Goal: Task Accomplishment & Management: Use online tool/utility

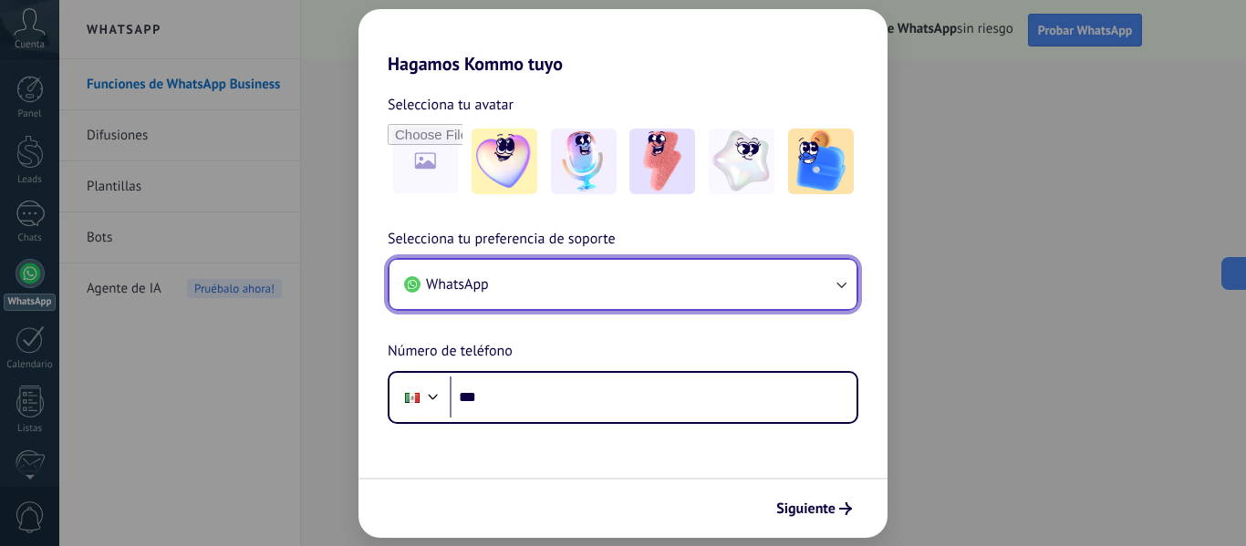
click at [526, 274] on button "WhatsApp" at bounding box center [622, 284] width 467 height 49
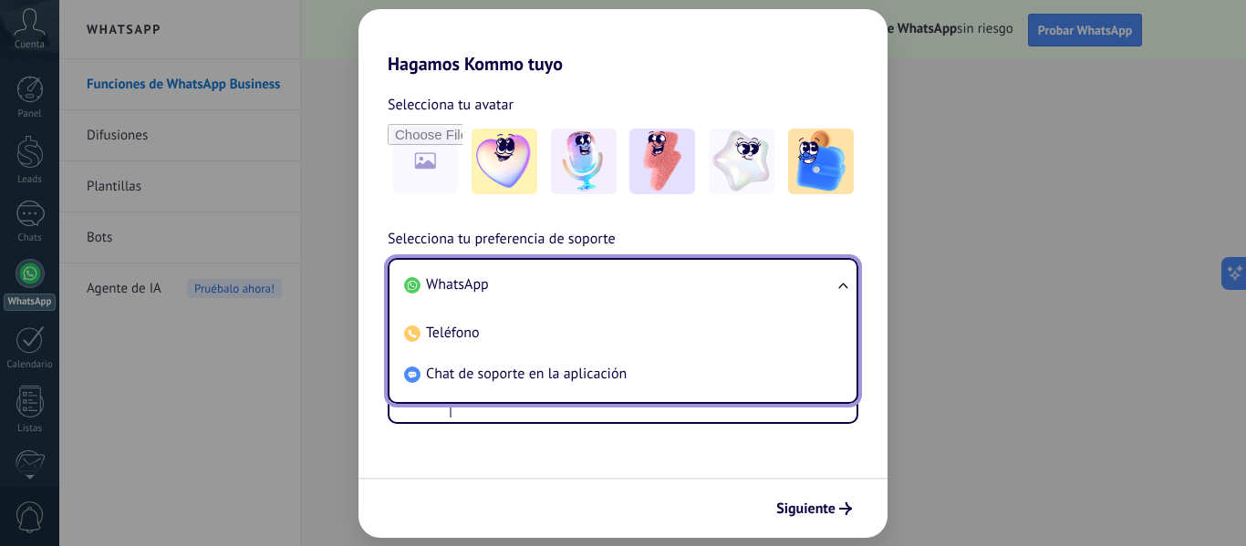
click at [500, 300] on li "WhatsApp" at bounding box center [619, 284] width 445 height 41
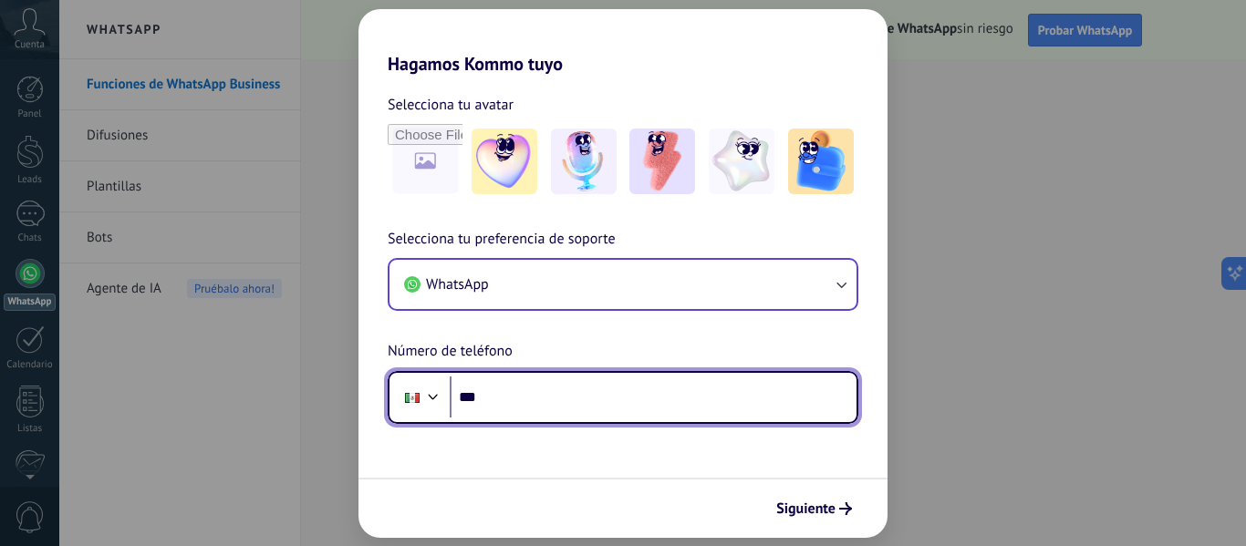
click at [504, 394] on input "***" at bounding box center [653, 398] width 407 height 42
type input "**********"
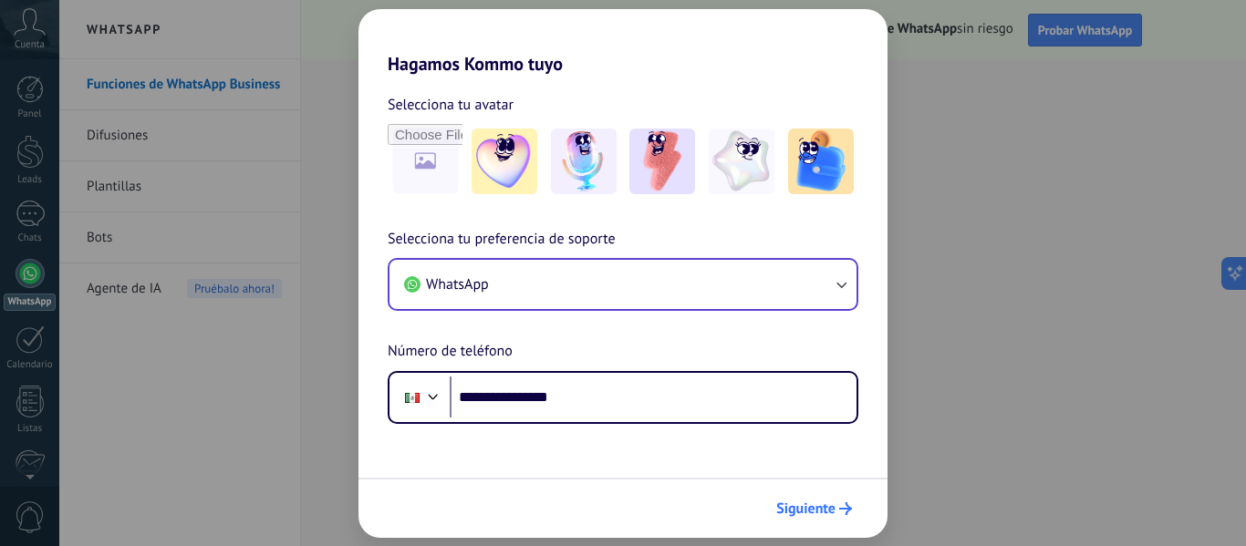
click at [811, 518] on button "Siguiente" at bounding box center [814, 508] width 92 height 31
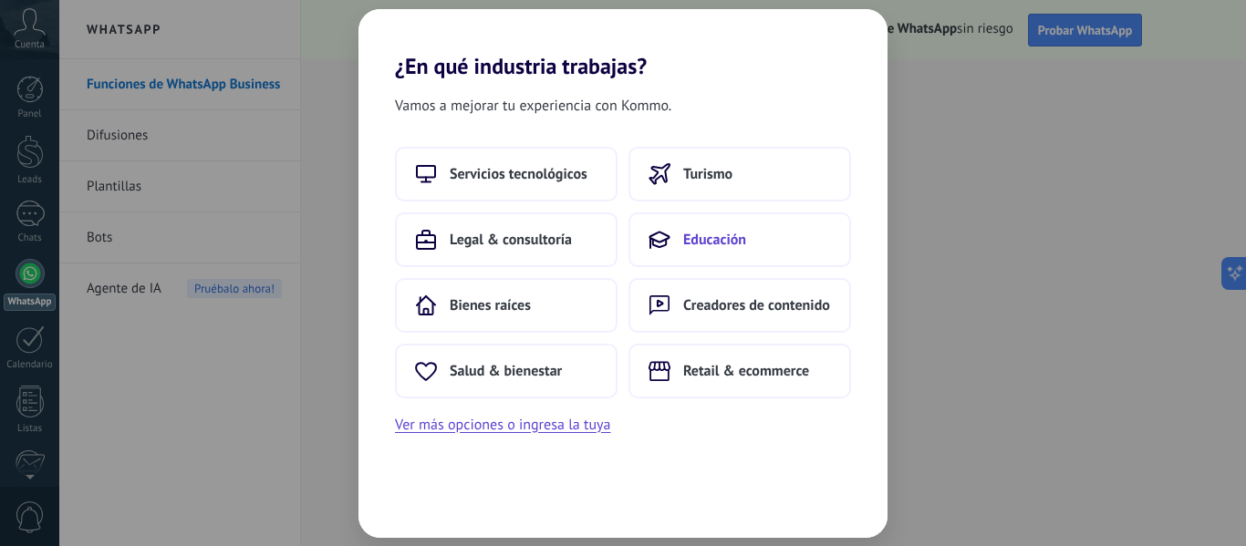
click at [734, 225] on button "Educación" at bounding box center [739, 239] width 222 height 55
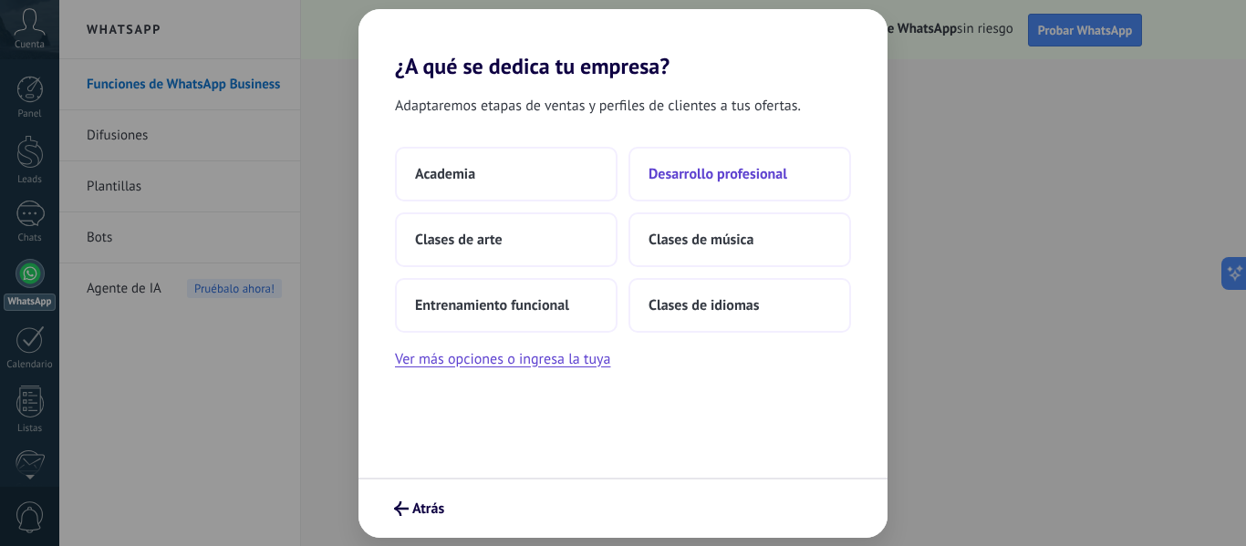
click at [669, 180] on span "Desarrollo profesional" at bounding box center [717, 174] width 139 height 18
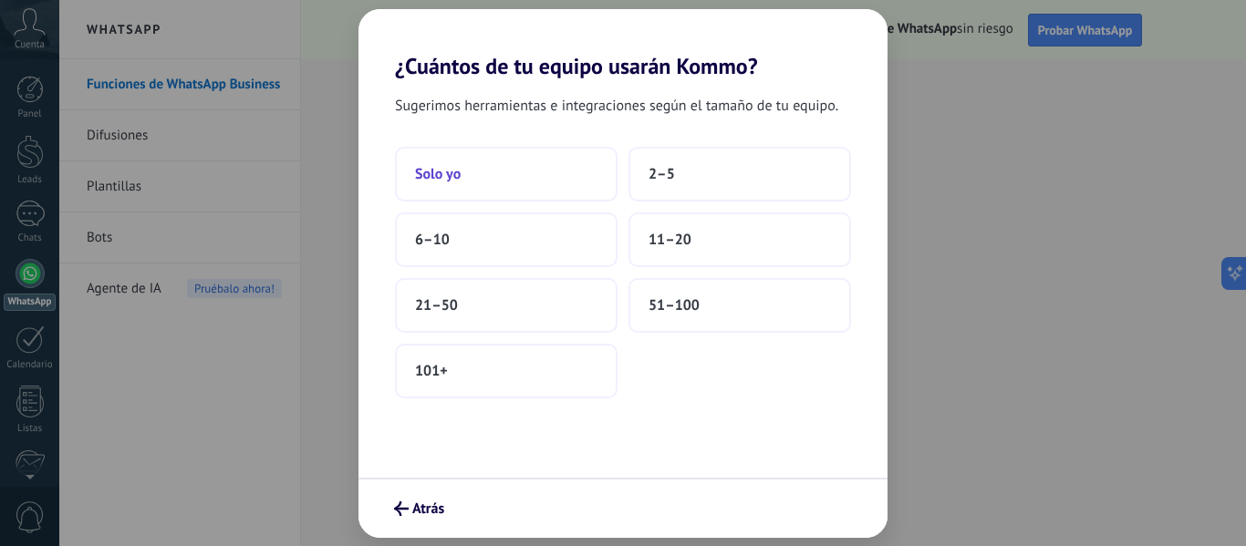
click at [528, 160] on button "Solo yo" at bounding box center [506, 174] width 222 height 55
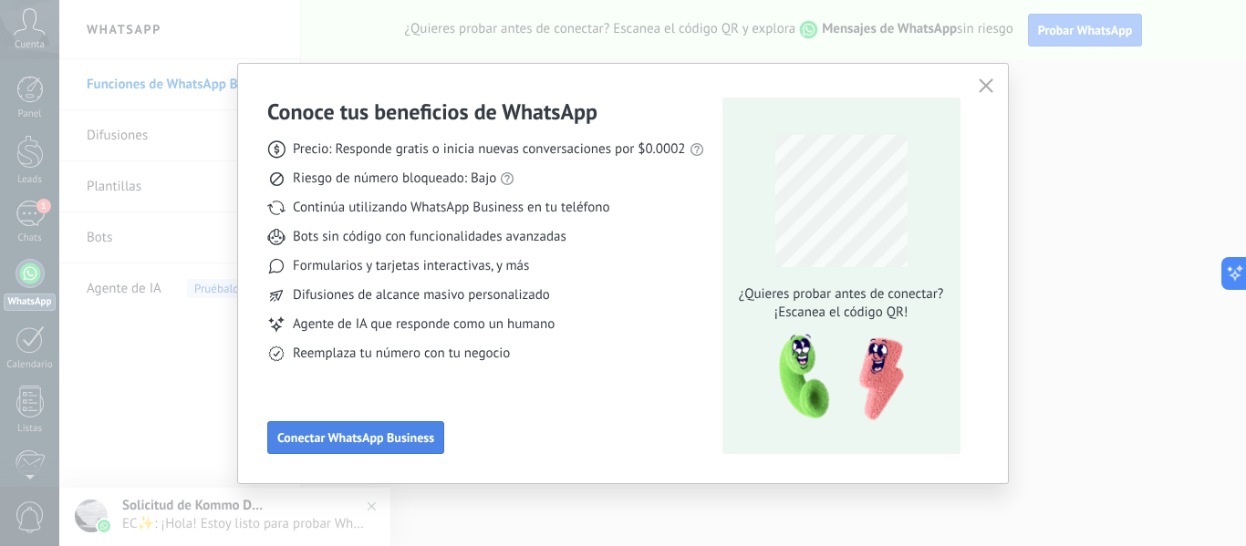
click at [431, 439] on span "Conectar WhatsApp Business" at bounding box center [355, 437] width 157 height 13
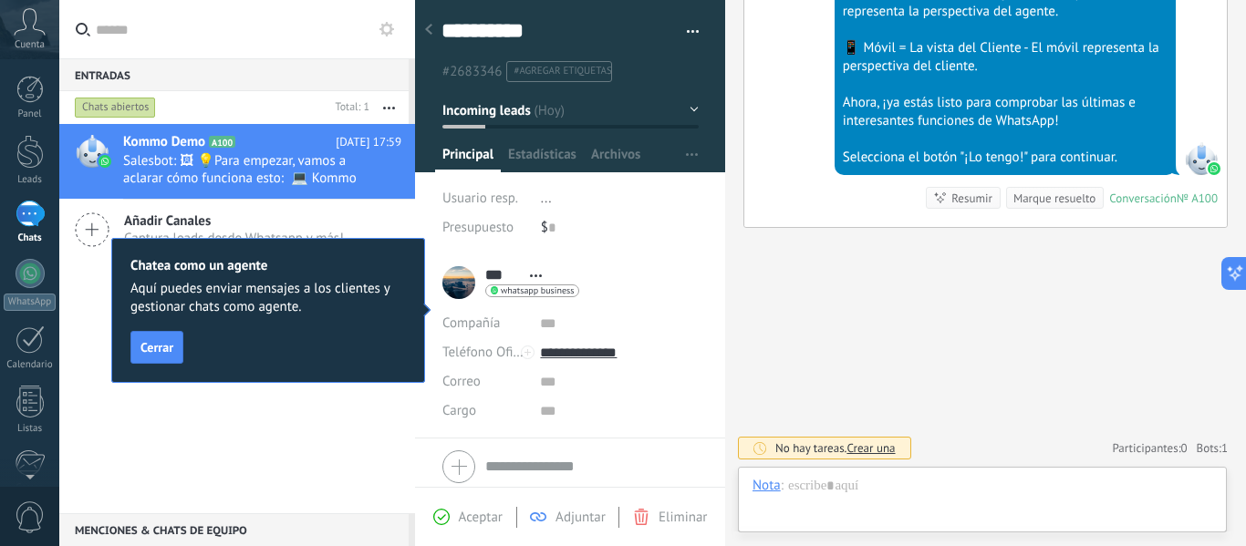
scroll to position [67, 0]
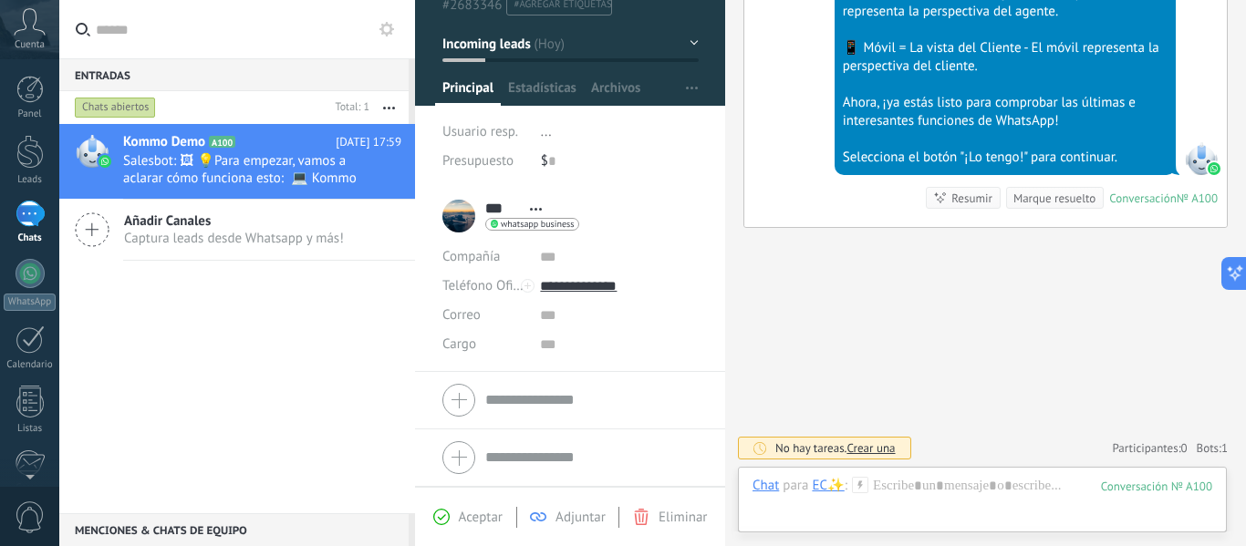
click at [5, 26] on div "Cuenta" at bounding box center [29, 29] width 59 height 59
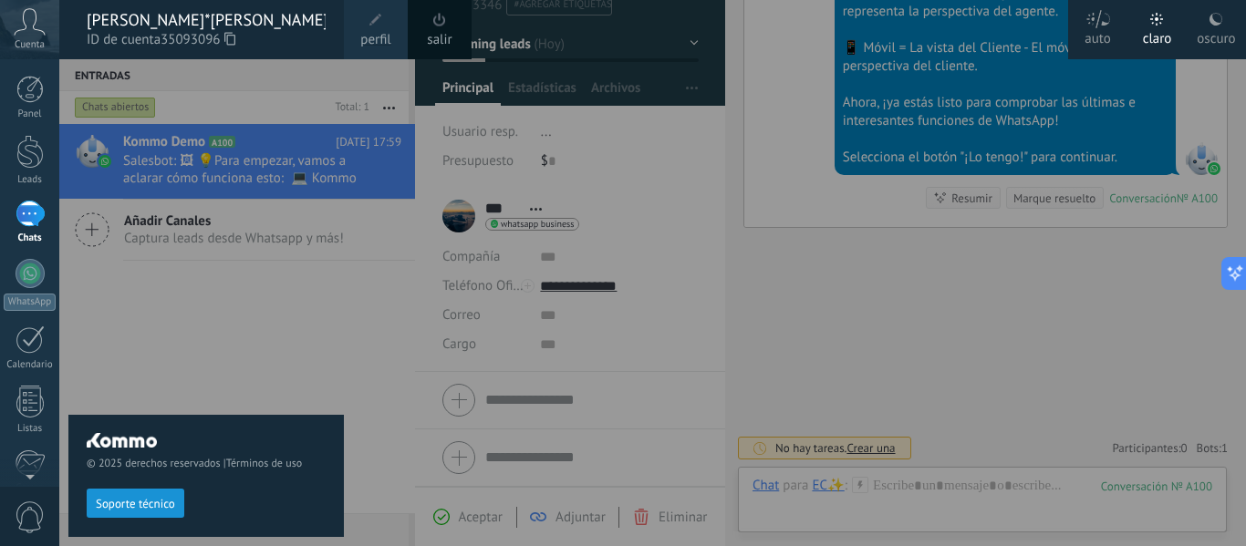
click at [439, 39] on link "salir" at bounding box center [439, 40] width 25 height 20
